Goal: Understand process/instructions

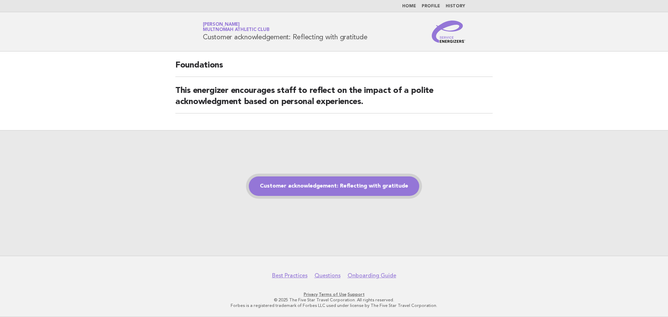
click at [295, 185] on link "Customer acknowledgement: Reflecting with gratitude" at bounding box center [334, 185] width 171 height 19
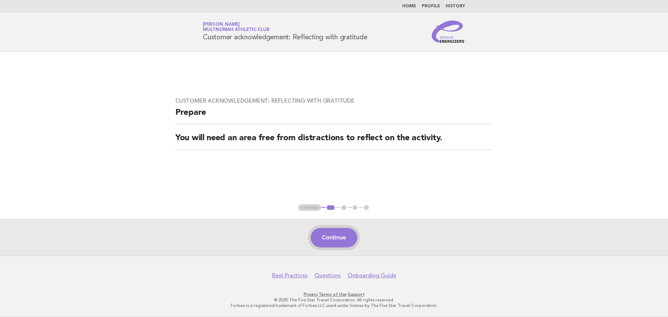
click at [338, 230] on button "Continue" at bounding box center [334, 237] width 46 height 19
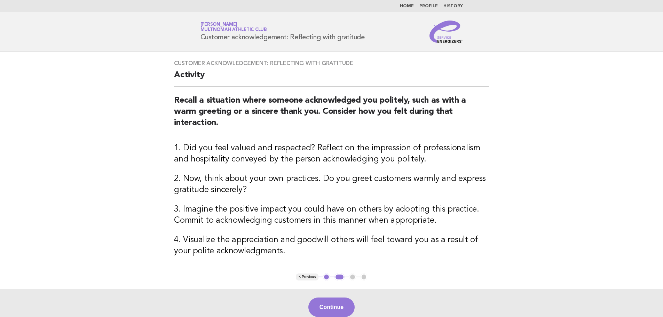
click at [337, 310] on button "Continue" at bounding box center [331, 307] width 46 height 19
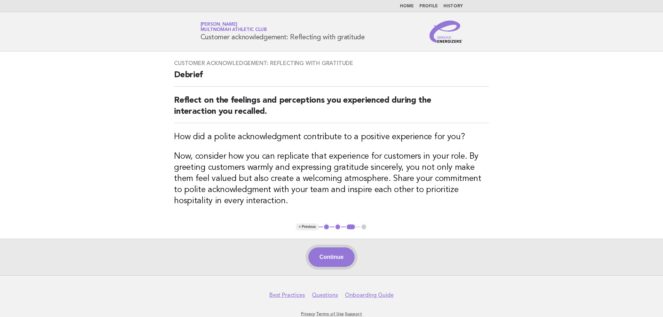
click at [332, 259] on button "Continue" at bounding box center [331, 256] width 46 height 19
